Goal: Check status

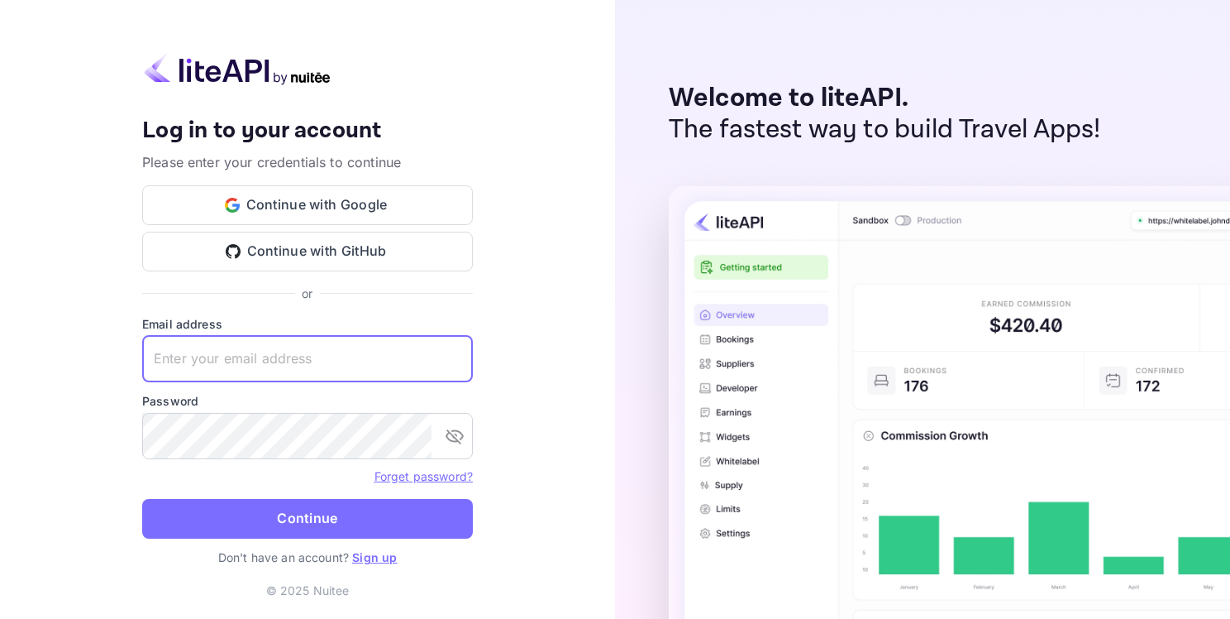
paste input "[EMAIL_ADDRESS][DOMAIN_NAME]"
type input "[EMAIL_ADDRESS][DOMAIN_NAME]"
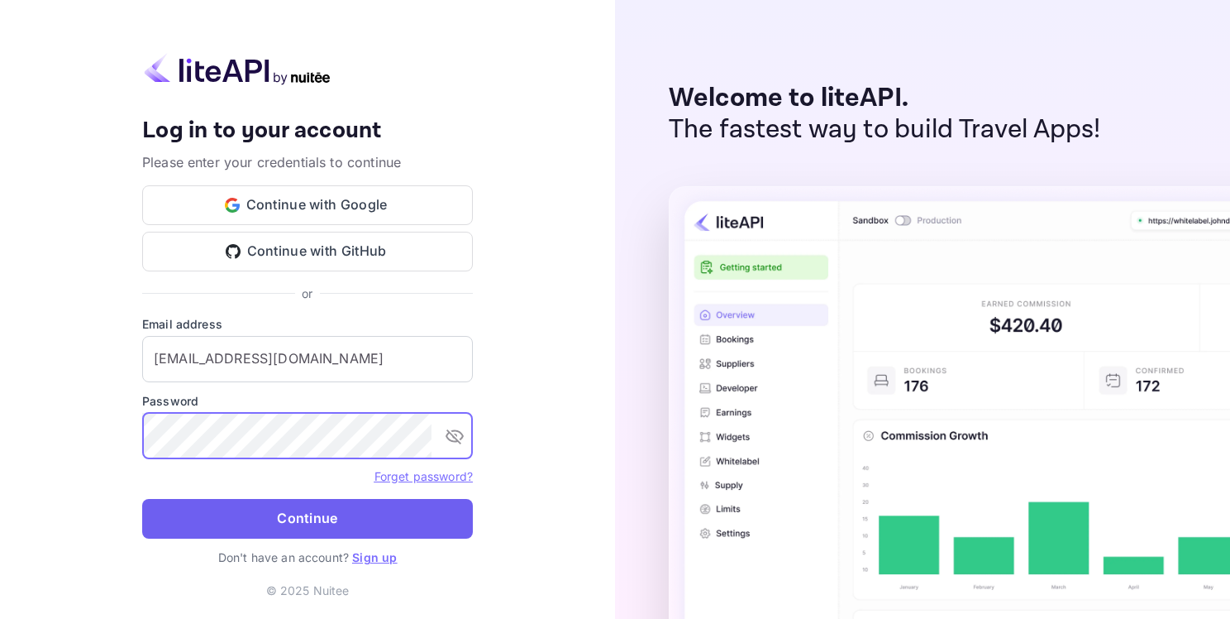
click at [346, 524] on button "Continue" at bounding box center [307, 519] width 331 height 40
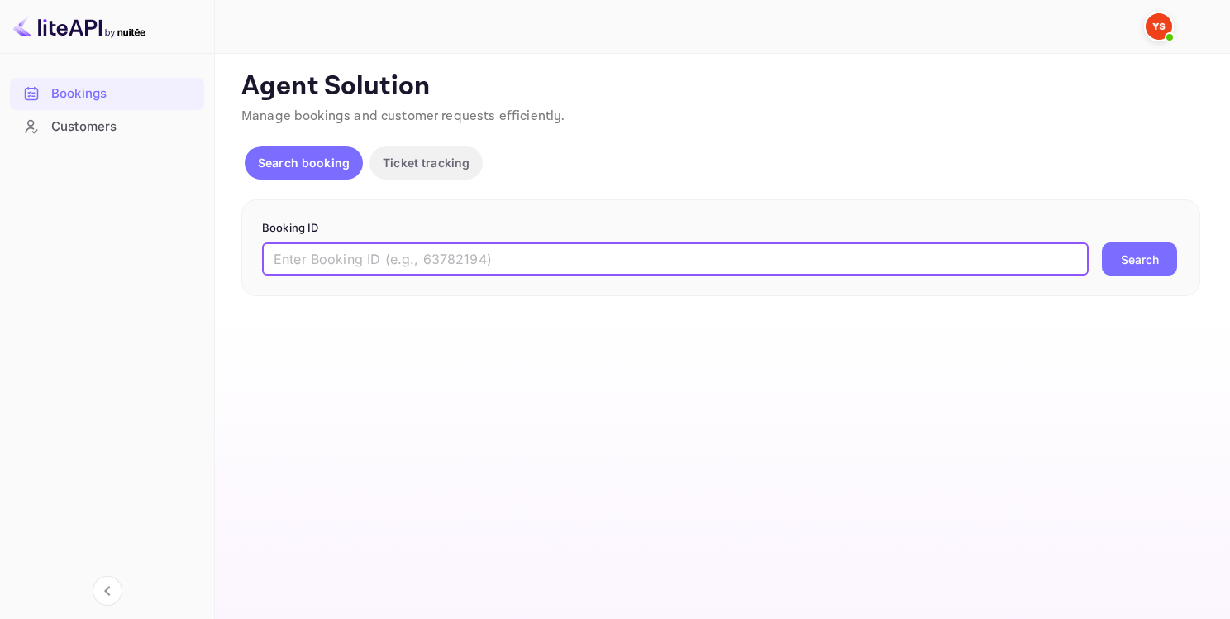
paste input "9357659"
type input "9357659"
click at [1131, 266] on button "Search" at bounding box center [1139, 258] width 75 height 33
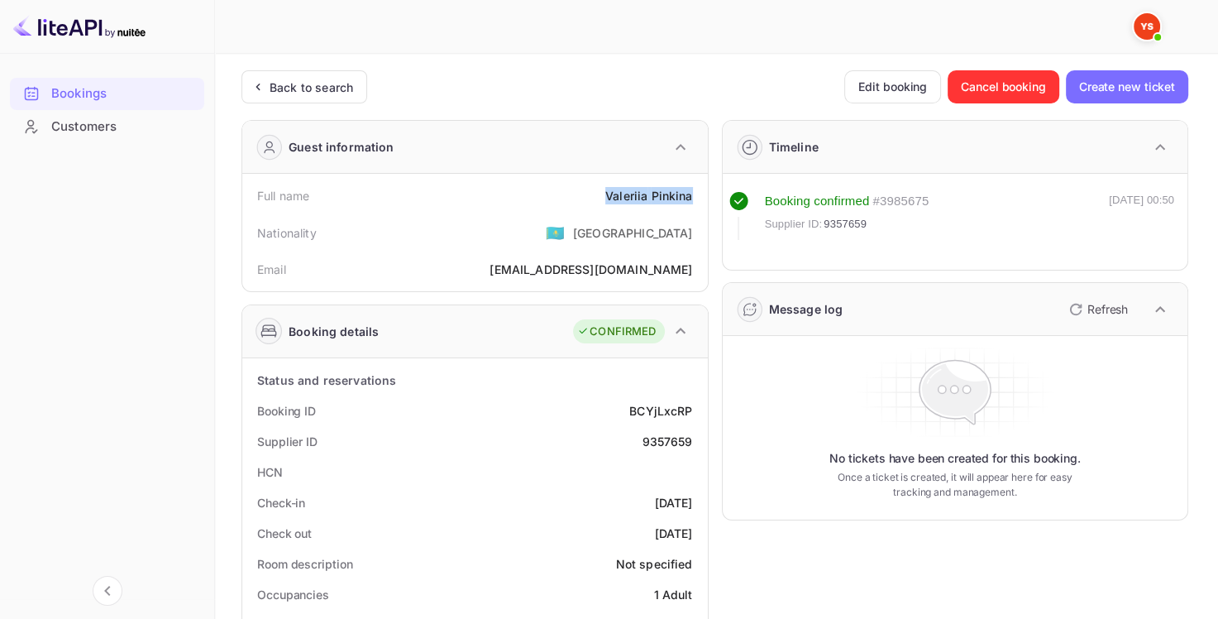
drag, startPoint x: 604, startPoint y: 198, endPoint x: 690, endPoint y: 190, distance: 86.4
click at [690, 190] on div "Full name [PERSON_NAME]" at bounding box center [475, 195] width 452 height 31
drag, startPoint x: 608, startPoint y: 195, endPoint x: 698, endPoint y: 177, distance: 92.0
click at [698, 177] on div "Full name [PERSON_NAME] Nationality 🇰🇿 [DEMOGRAPHIC_DATA] Email [EMAIL_ADDRESS]…" at bounding box center [475, 232] width 466 height 117
copy div "[PERSON_NAME]"
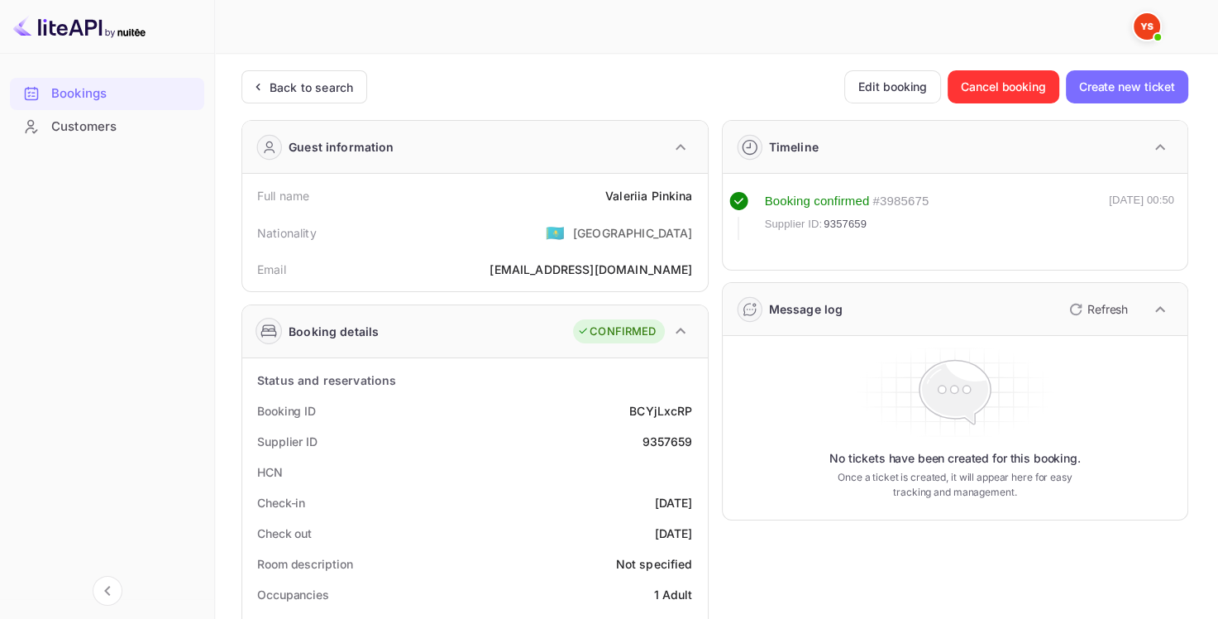
click at [655, 433] on div "9357659" at bounding box center [667, 440] width 50 height 17
copy div "9357659"
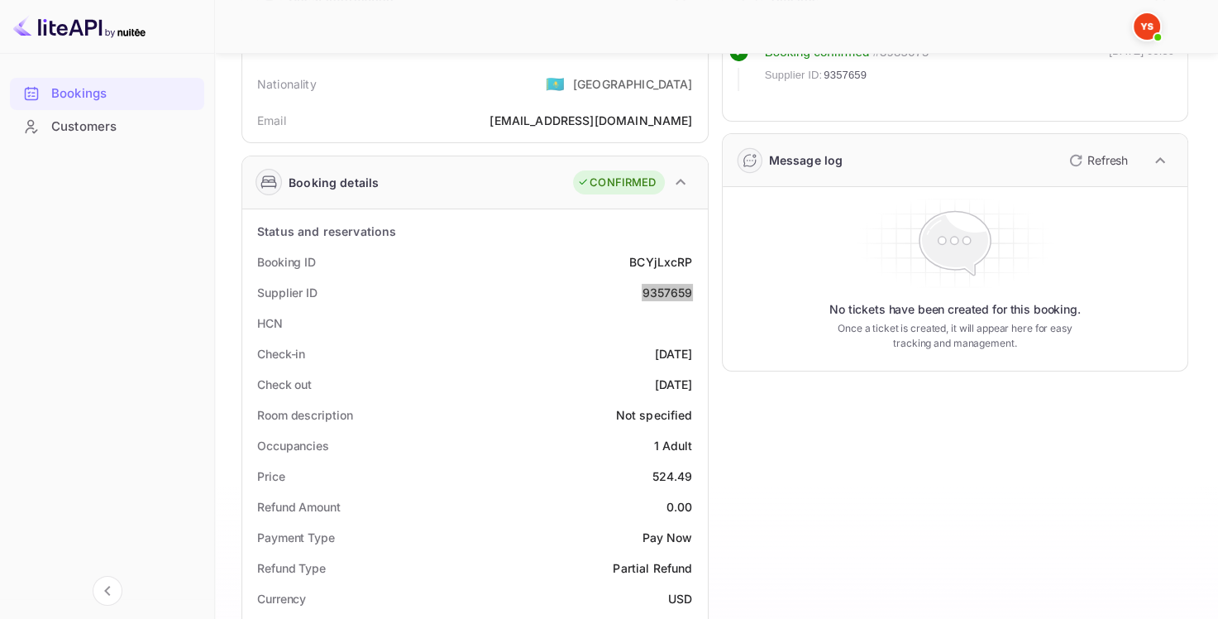
scroll to position [165, 0]
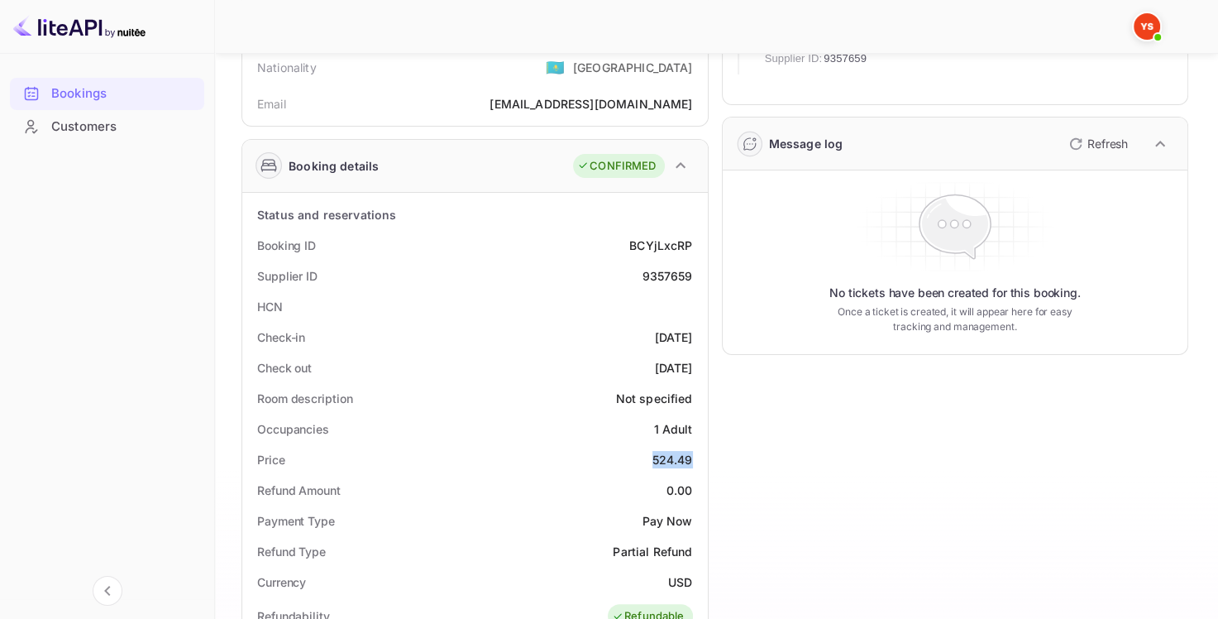
drag, startPoint x: 666, startPoint y: 460, endPoint x: 700, endPoint y: 461, distance: 33.1
click at [700, 461] on div "Price 524.49" at bounding box center [475, 459] width 452 height 31
copy div "524.49"
